Goal: Transaction & Acquisition: Purchase product/service

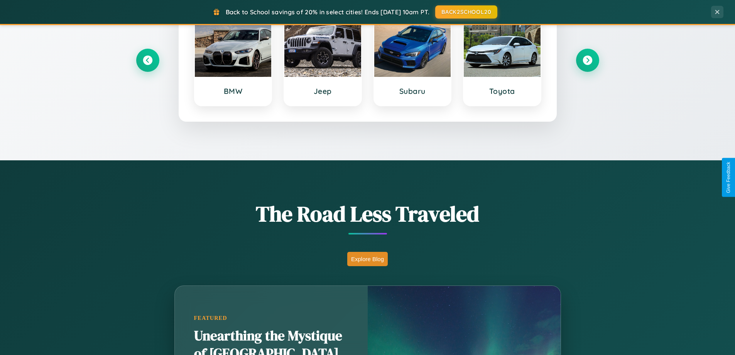
scroll to position [531, 0]
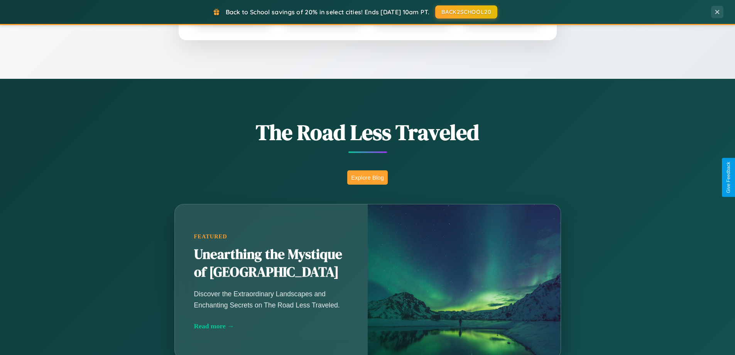
click at [367, 177] on button "Explore Blog" at bounding box center [367, 177] width 41 height 14
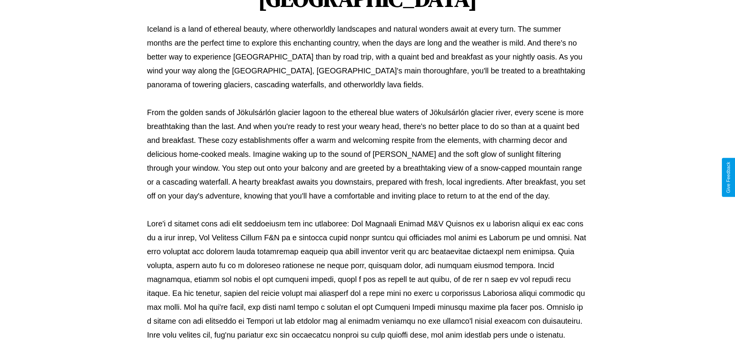
scroll to position [250, 0]
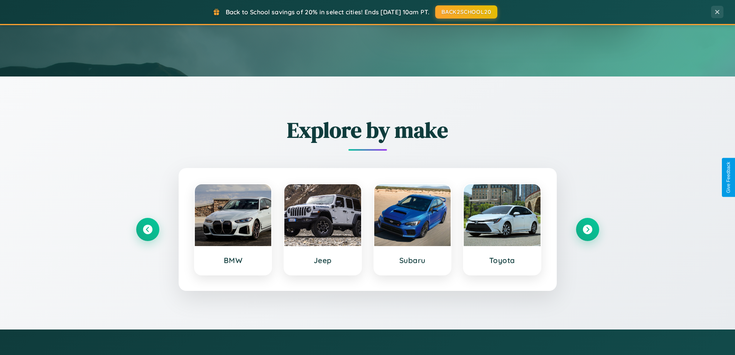
scroll to position [23, 0]
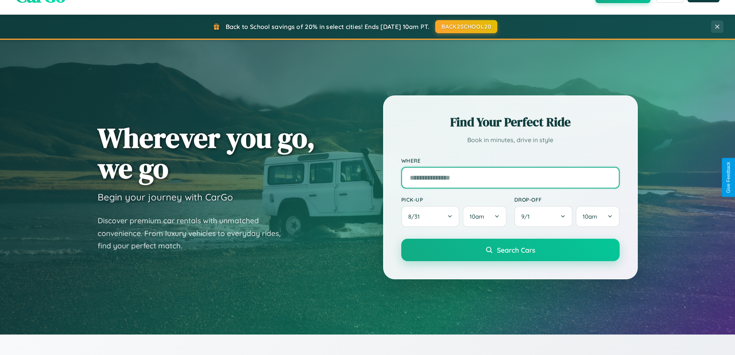
click at [510, 177] on input "text" at bounding box center [510, 178] width 218 height 22
type input "**********"
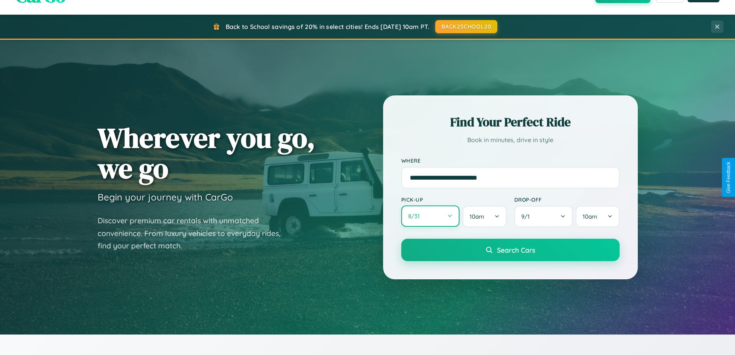
click at [430, 217] on button "8 / 31" at bounding box center [430, 215] width 59 height 21
select select "*"
select select "****"
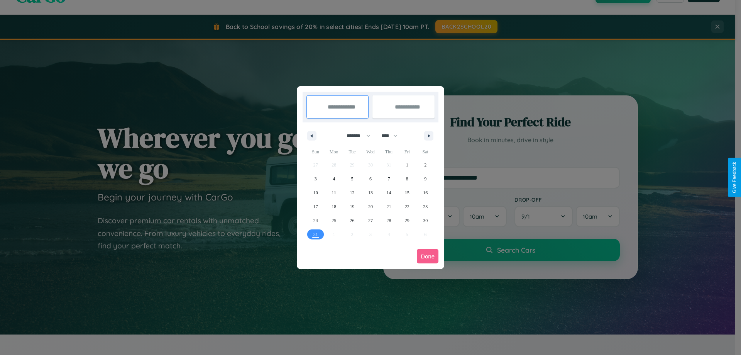
drag, startPoint x: 355, startPoint y: 135, endPoint x: 371, endPoint y: 155, distance: 24.7
click at [355, 135] on select "******* ******** ***** ***** *** **** **** ****** ********* ******* ******** **…" at bounding box center [357, 135] width 33 height 13
select select "**"
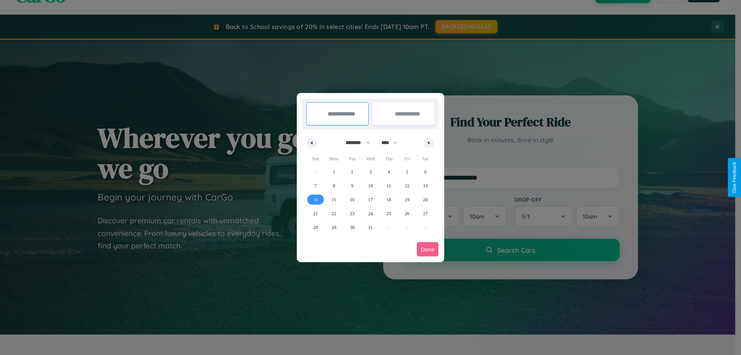
click at [315, 199] on span "14" at bounding box center [315, 200] width 5 height 14
type input "**********"
click at [352, 213] on span "23" at bounding box center [352, 213] width 5 height 14
type input "**********"
click at [428, 249] on button "Done" at bounding box center [428, 249] width 22 height 14
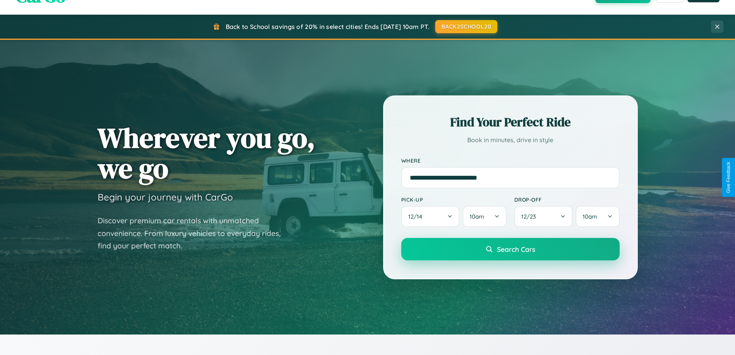
click at [510, 249] on span "Search Cars" at bounding box center [516, 249] width 38 height 8
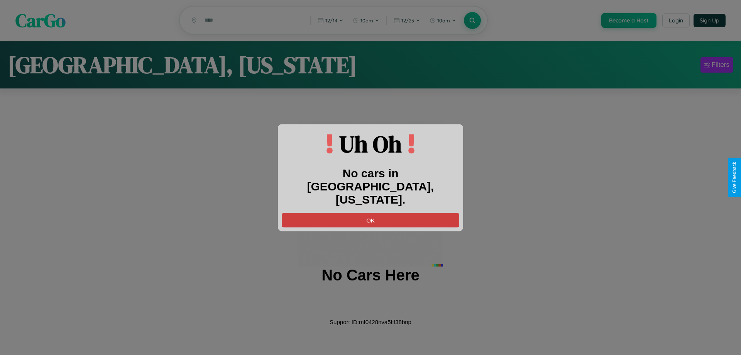
click at [371, 213] on button "OK" at bounding box center [371, 220] width 178 height 14
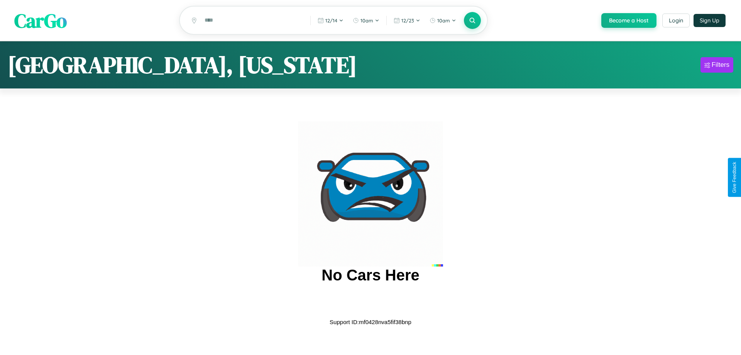
click at [41, 21] on span "CarGo" at bounding box center [40, 20] width 52 height 27
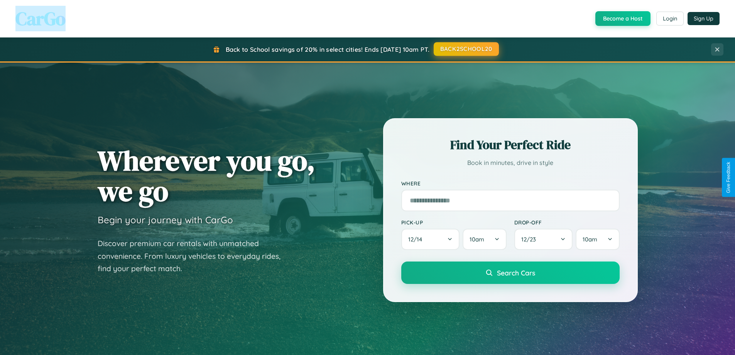
click at [466, 49] on button "BACK2SCHOOL20" at bounding box center [466, 49] width 65 height 14
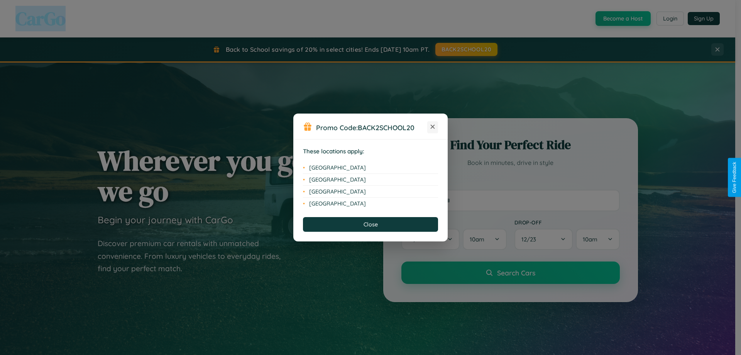
click at [433, 127] on icon at bounding box center [433, 127] width 4 height 4
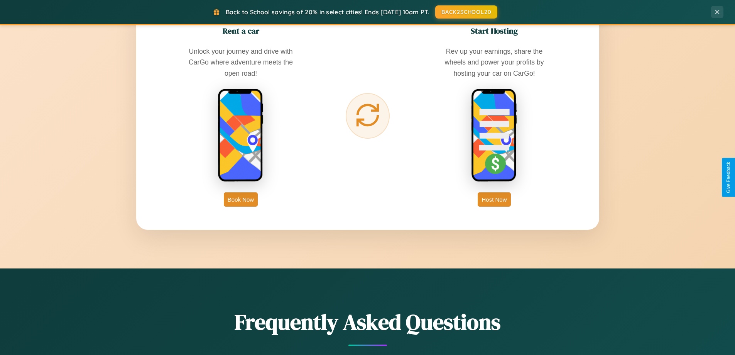
scroll to position [1240, 0]
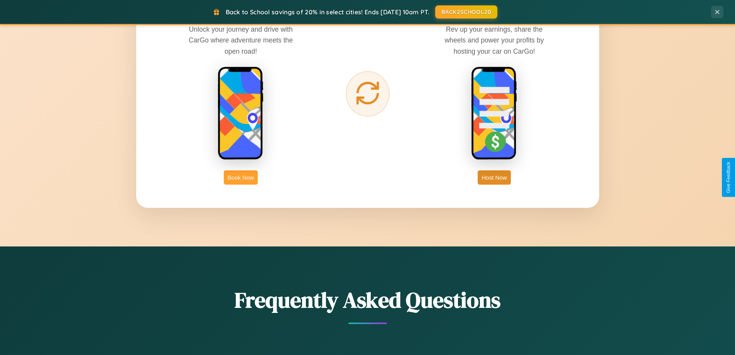
click at [241, 177] on button "Book Now" at bounding box center [241, 177] width 34 height 14
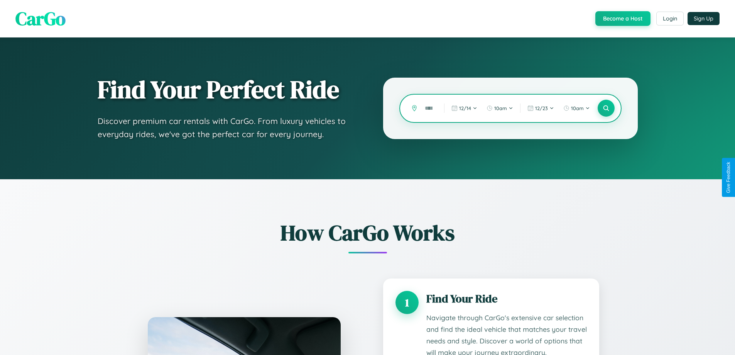
click at [429, 108] on input "text" at bounding box center [428, 109] width 15 height 14
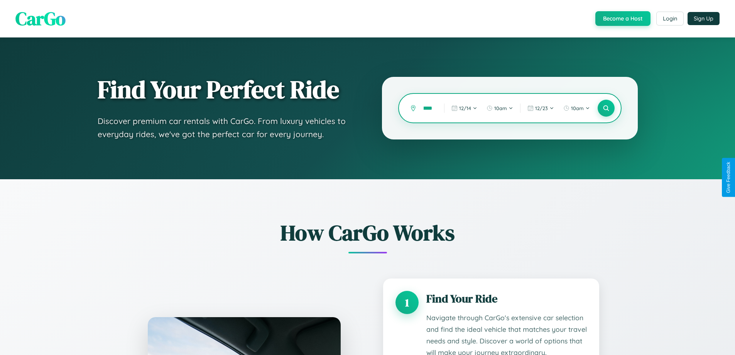
scroll to position [0, 23]
type input "**********"
click at [606, 108] on icon at bounding box center [606, 108] width 7 height 7
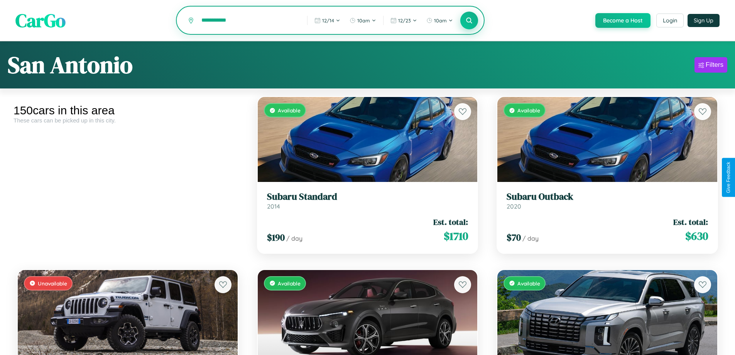
type input "**********"
click at [469, 21] on icon at bounding box center [469, 20] width 7 height 7
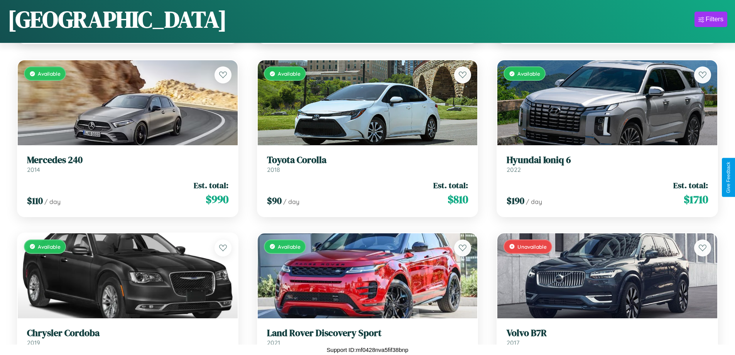
scroll to position [1866, 0]
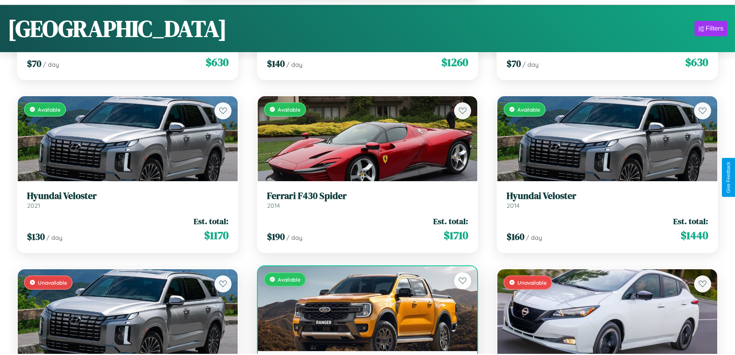
click at [364, 312] on div "Available" at bounding box center [368, 308] width 220 height 85
click at [364, 309] on div "Available" at bounding box center [368, 308] width 220 height 85
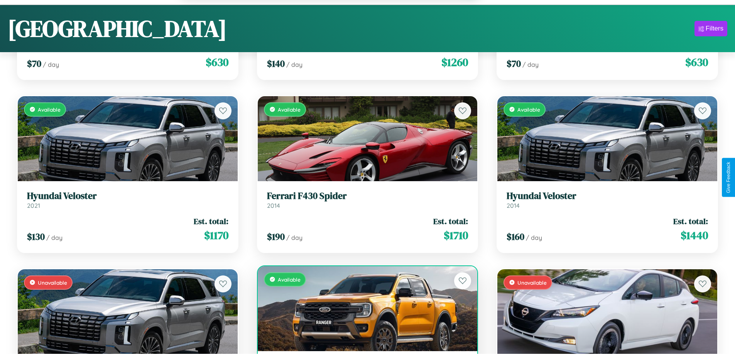
click at [364, 309] on div "Available" at bounding box center [368, 308] width 220 height 85
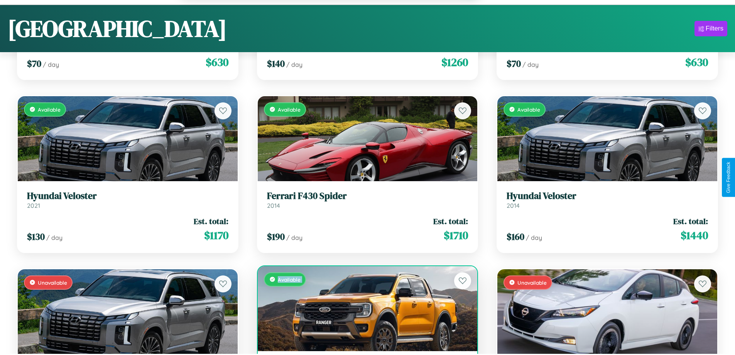
click at [364, 309] on div "Available" at bounding box center [368, 308] width 220 height 85
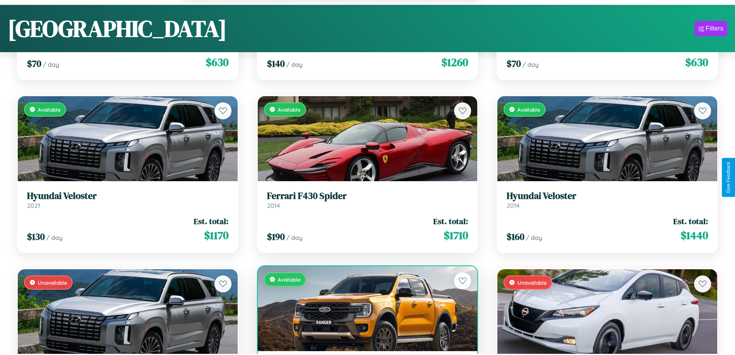
click at [364, 309] on div "Available" at bounding box center [368, 308] width 220 height 85
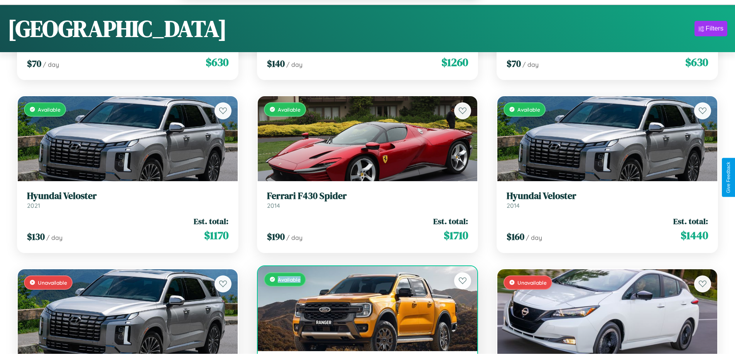
click at [364, 309] on div "Available" at bounding box center [368, 308] width 220 height 85
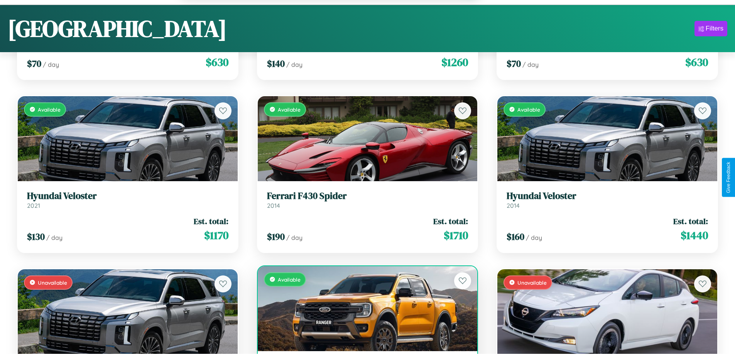
scroll to position [1891, 0]
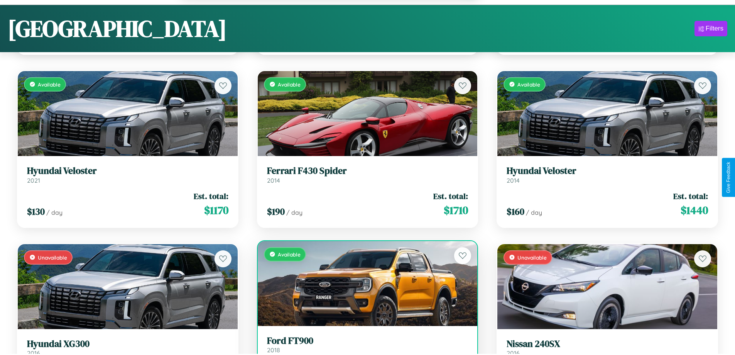
click at [364, 345] on h3 "Ford FT900" at bounding box center [367, 340] width 201 height 11
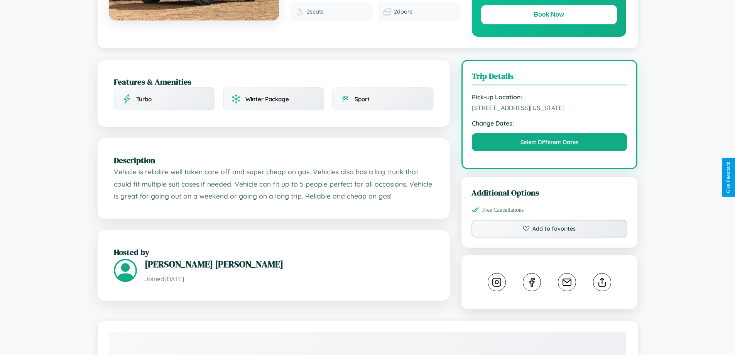
scroll to position [261, 0]
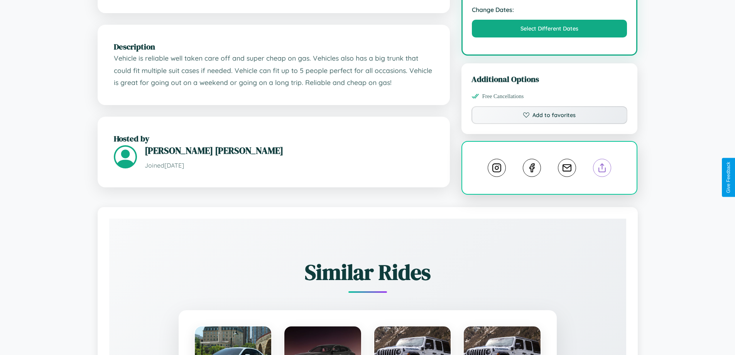
click at [603, 169] on line at bounding box center [603, 166] width 0 height 5
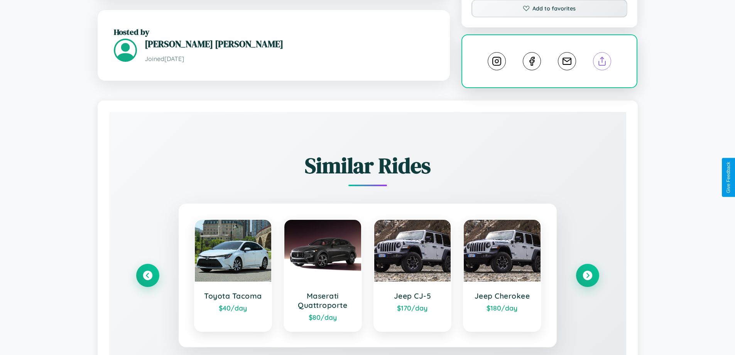
scroll to position [437, 0]
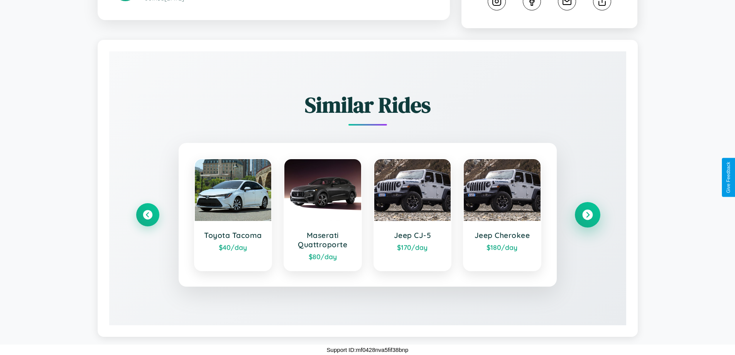
click at [587, 215] on icon at bounding box center [587, 215] width 10 height 10
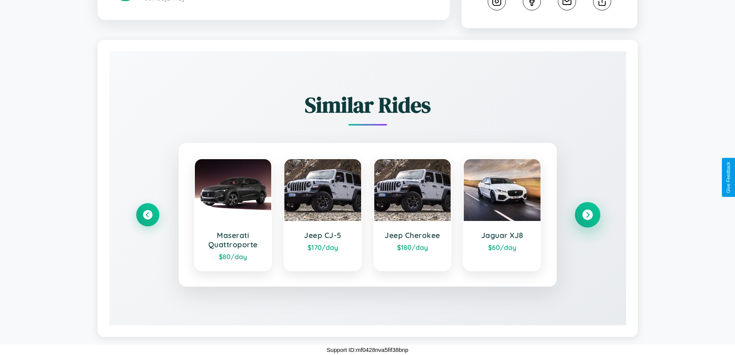
click at [587, 215] on icon at bounding box center [587, 215] width 10 height 10
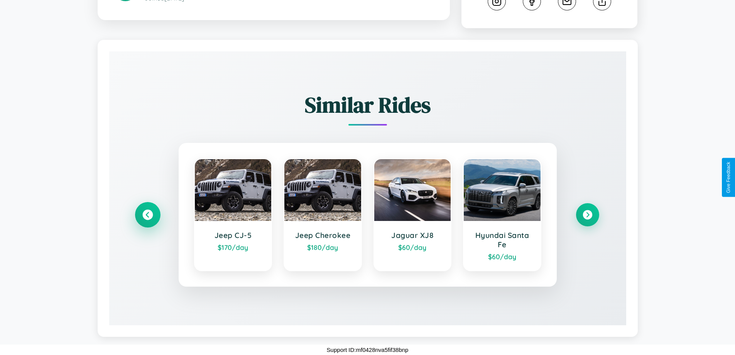
click at [147, 214] on icon at bounding box center [147, 215] width 10 height 10
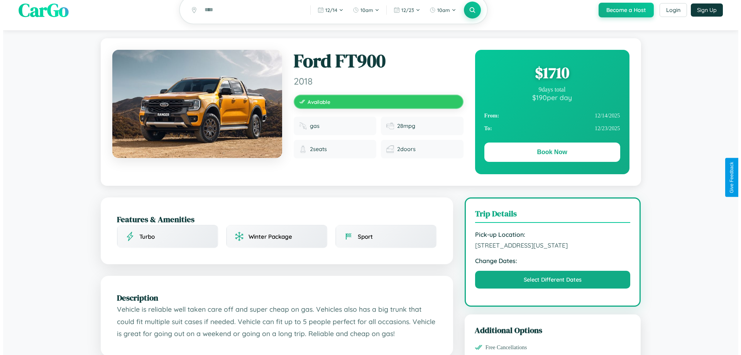
scroll to position [0, 0]
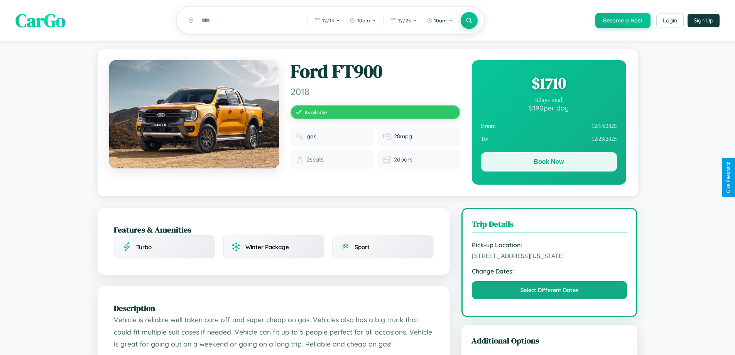
click at [549, 163] on button "Book Now" at bounding box center [549, 161] width 136 height 19
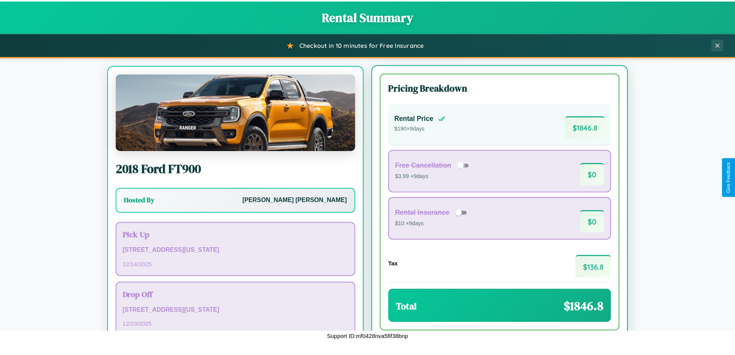
scroll to position [36, 0]
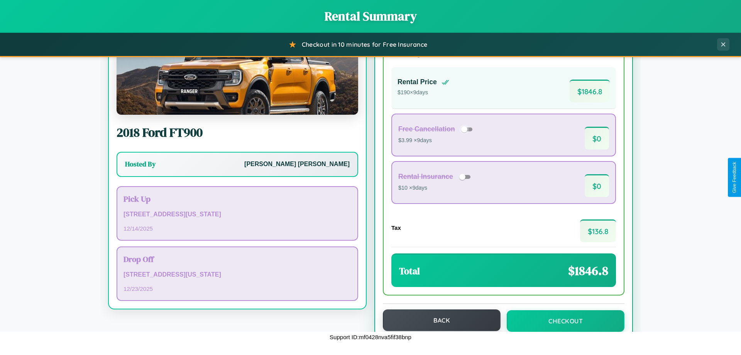
click at [438, 320] on button "Back" at bounding box center [442, 320] width 118 height 22
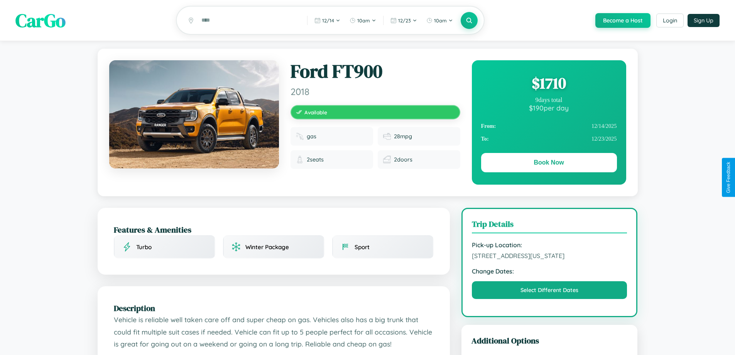
click at [549, 84] on div "$ 1710" at bounding box center [549, 83] width 136 height 21
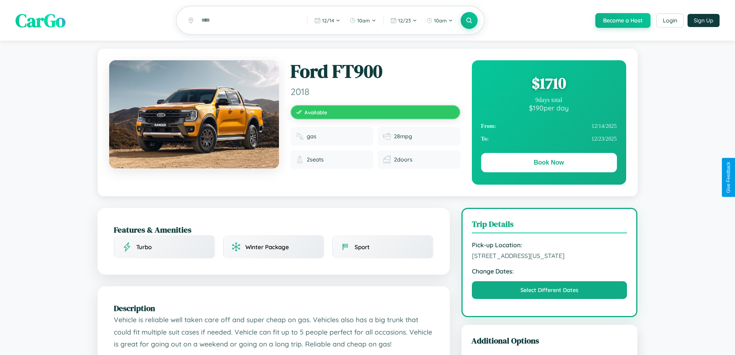
click at [549, 84] on div "$ 1710" at bounding box center [549, 83] width 136 height 21
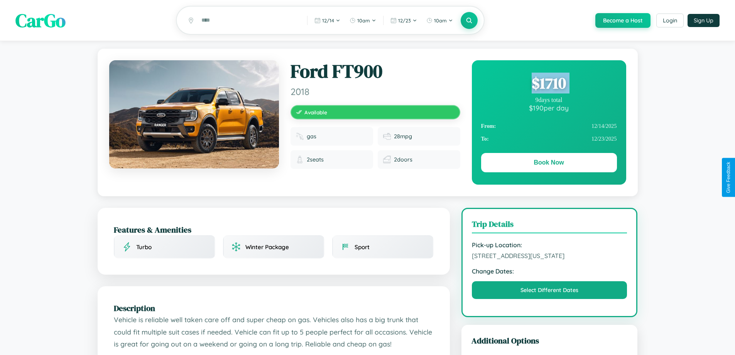
click at [549, 84] on div "$ 1710" at bounding box center [549, 83] width 136 height 21
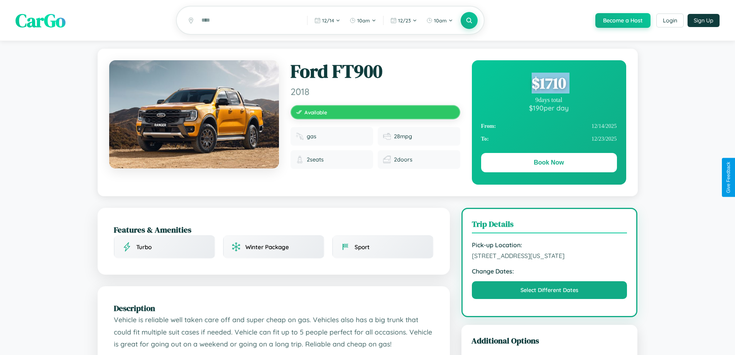
click at [549, 84] on div "$ 1710" at bounding box center [549, 83] width 136 height 21
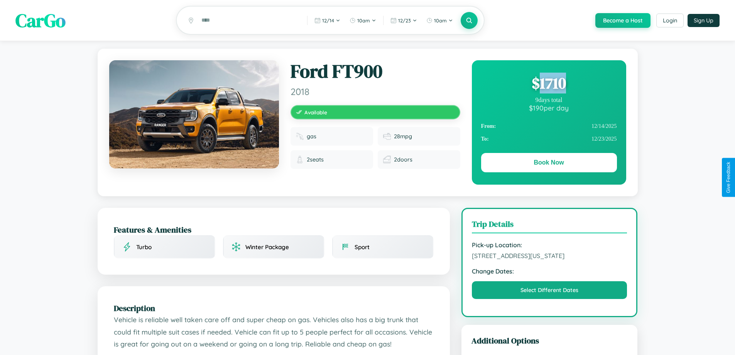
click at [549, 84] on div "$ 1710" at bounding box center [549, 83] width 136 height 21
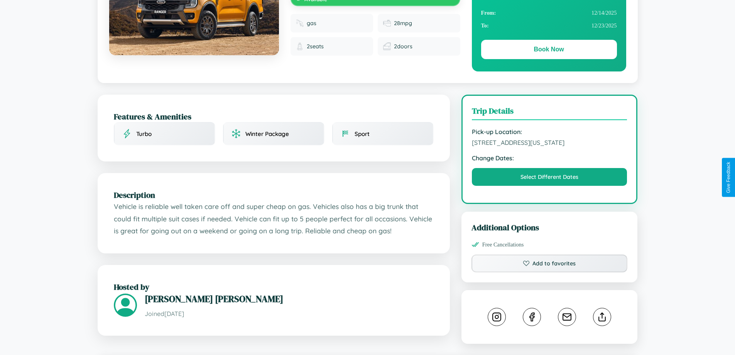
scroll to position [261, 0]
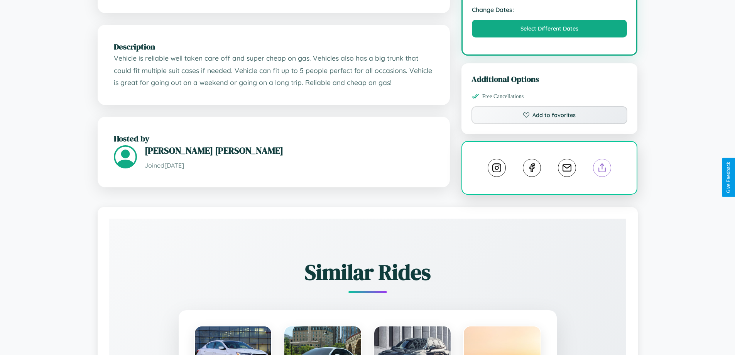
click at [603, 169] on line at bounding box center [603, 166] width 0 height 5
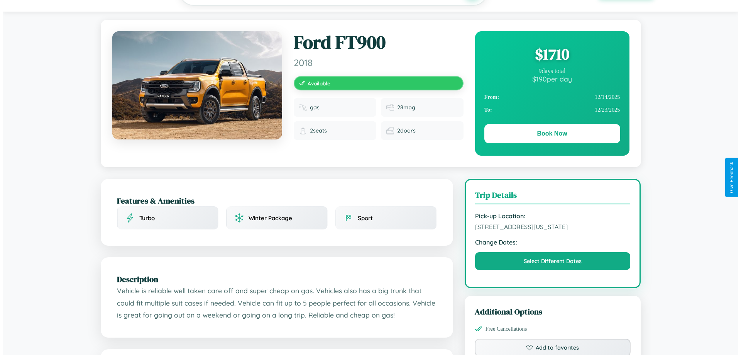
scroll to position [0, 0]
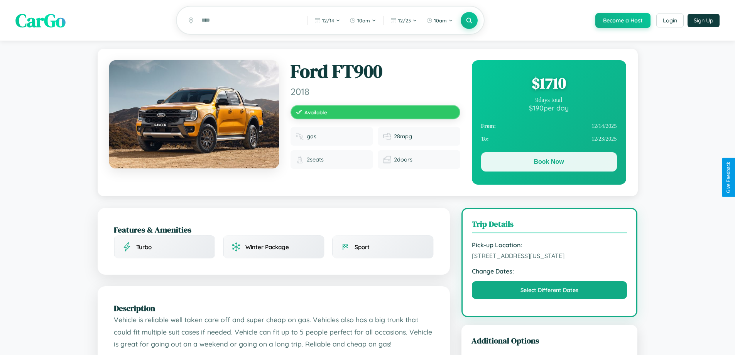
click at [549, 164] on button "Book Now" at bounding box center [549, 161] width 136 height 19
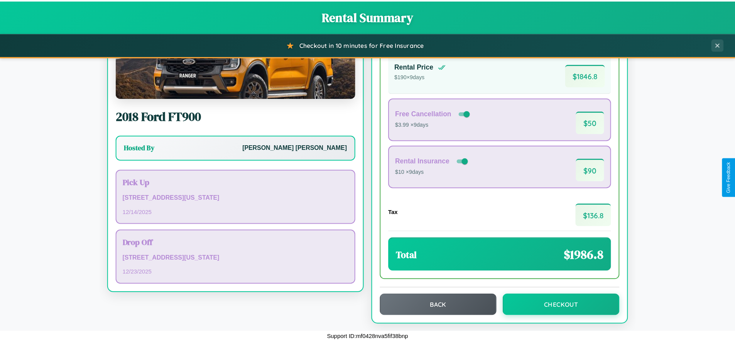
scroll to position [53, 0]
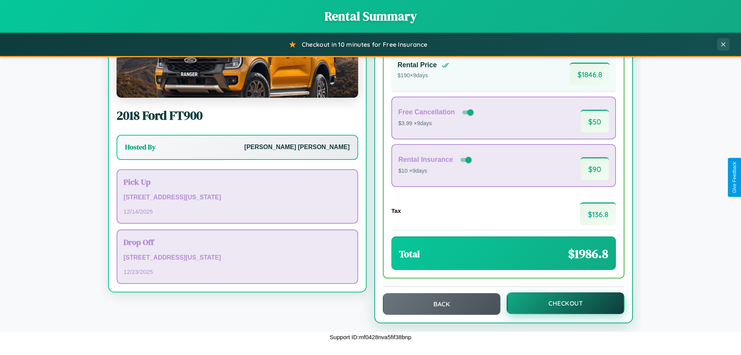
click at [560, 303] on button "Checkout" at bounding box center [566, 303] width 118 height 22
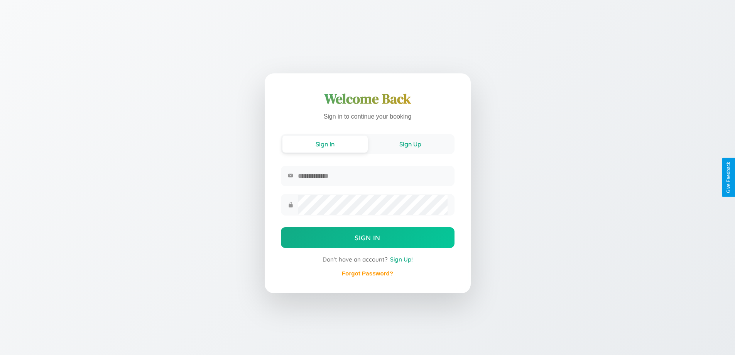
click at [410, 143] on button "Sign Up" at bounding box center [410, 143] width 85 height 17
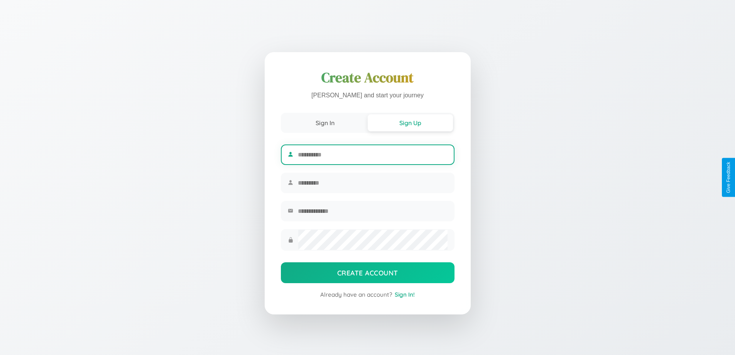
click at [372, 153] on input "text" at bounding box center [372, 154] width 149 height 19
type input "*****"
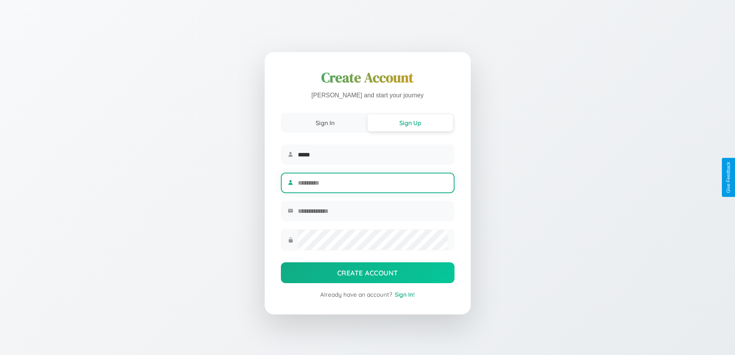
click at [372, 183] on input "text" at bounding box center [372, 182] width 149 height 19
type input "******"
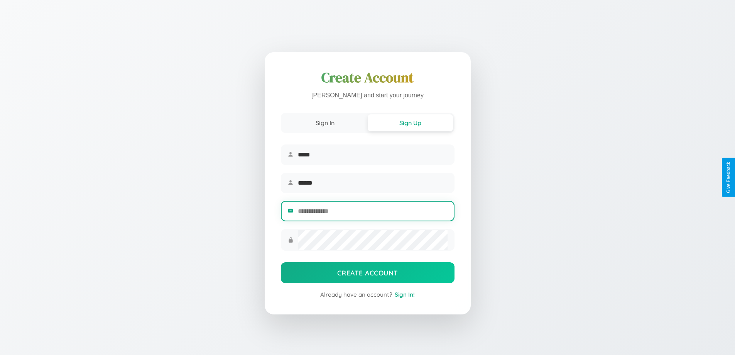
click at [372, 212] on input "email" at bounding box center [372, 210] width 149 height 19
type input "**********"
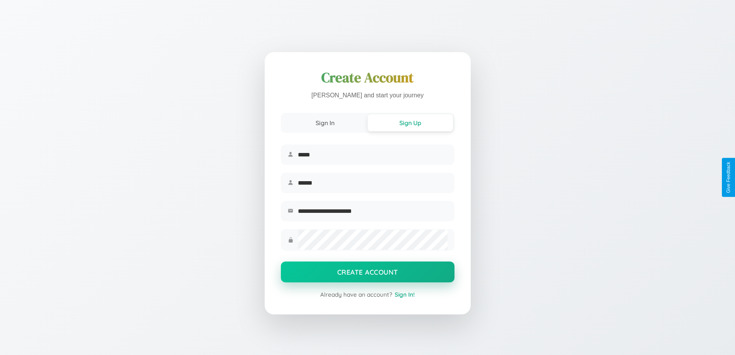
click at [367, 274] on button "Create Account" at bounding box center [368, 271] width 174 height 21
